Goal: Task Accomplishment & Management: Manage account settings

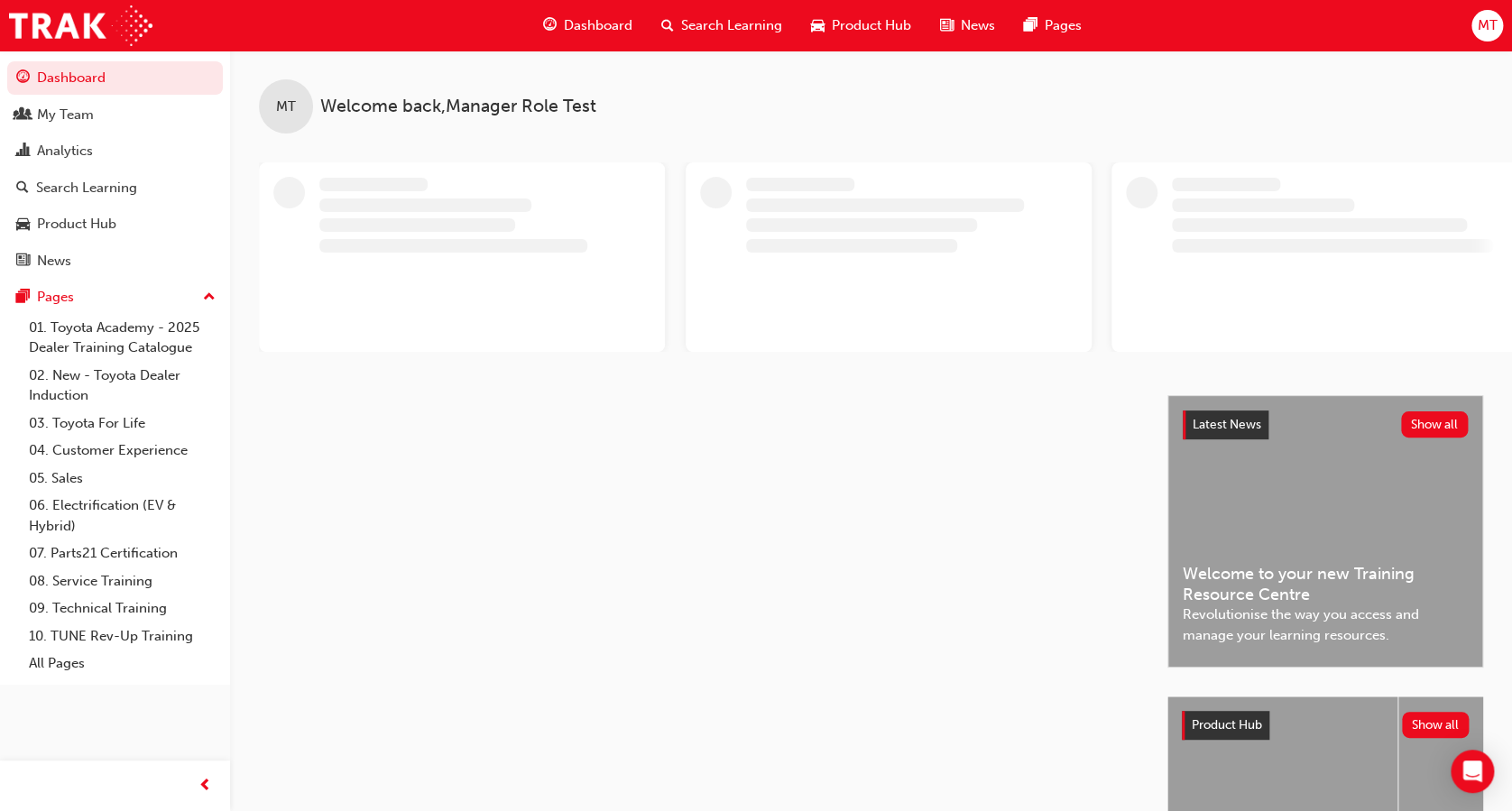
click at [1483, 26] on span "MT" at bounding box center [1486, 26] width 20 height 21
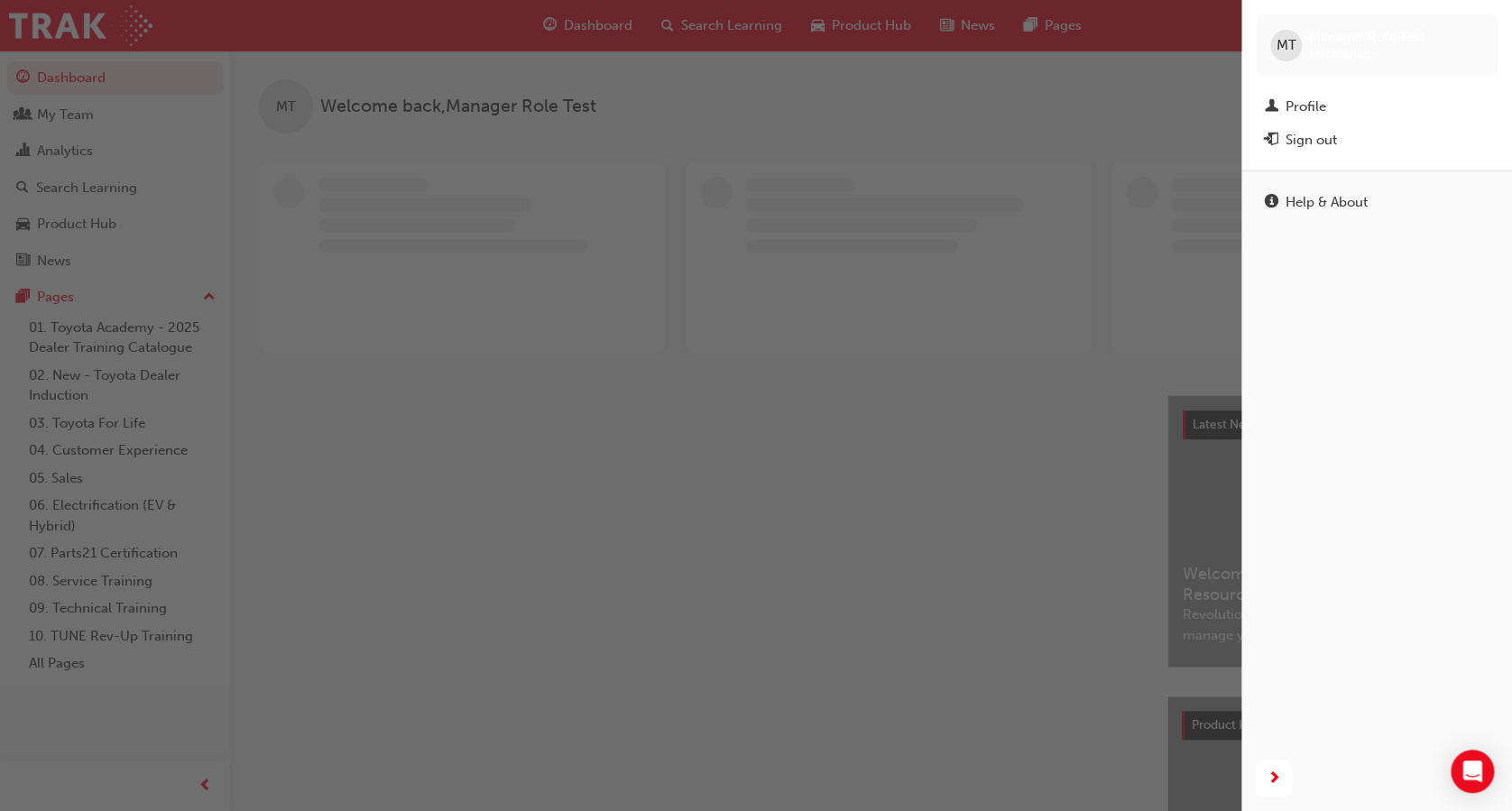
click at [1322, 135] on div "Sign out" at bounding box center [1311, 140] width 52 height 21
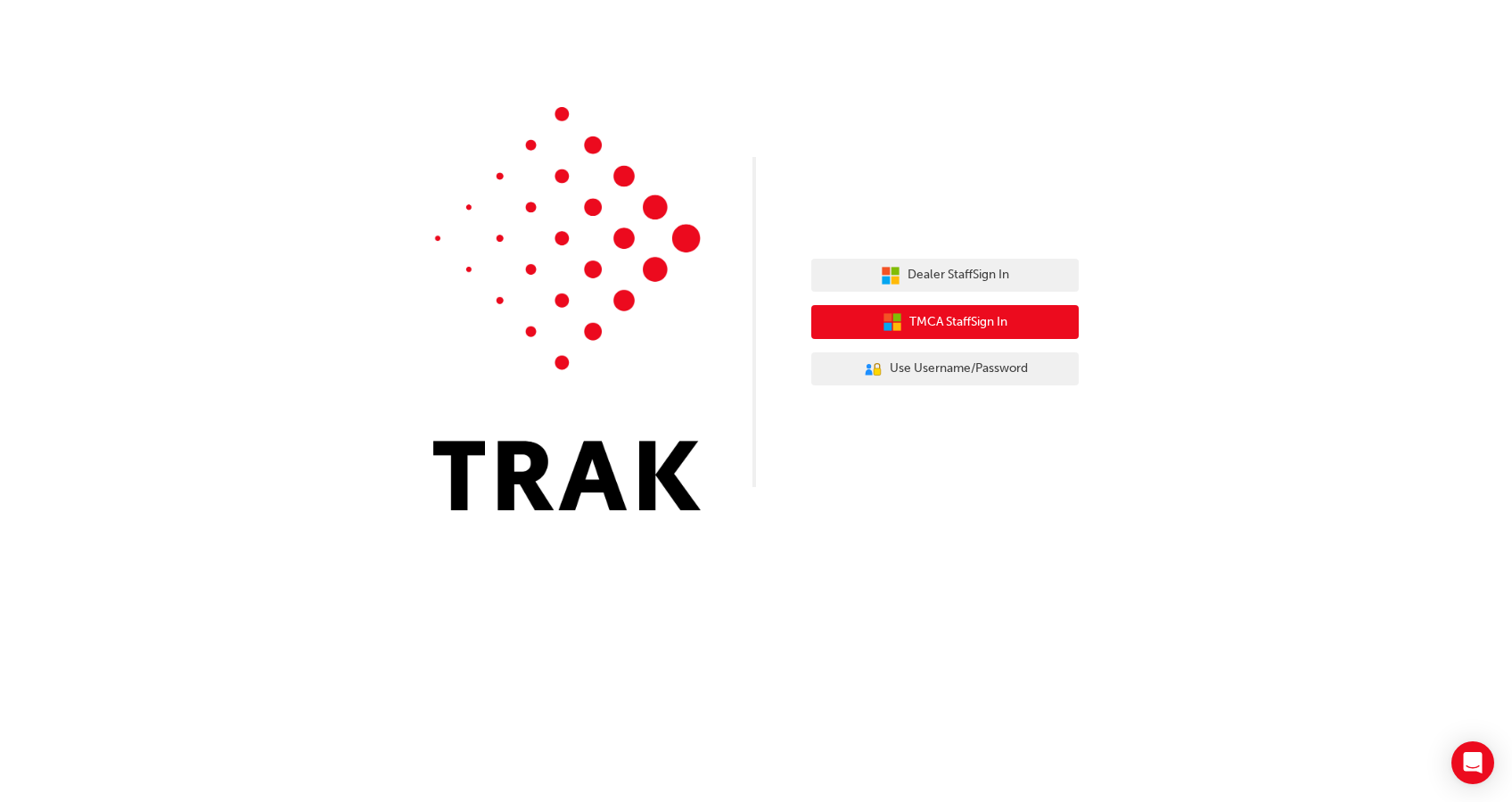
click at [927, 328] on span "TMCA Staff Sign In" at bounding box center [958, 323] width 98 height 21
